Goal: Find specific page/section: Find specific page/section

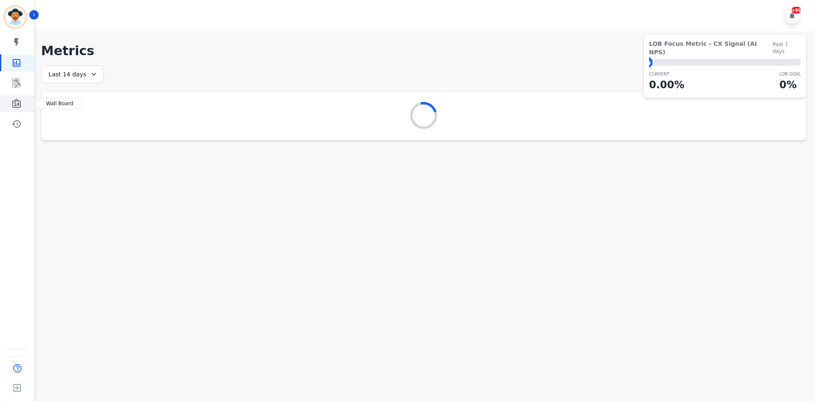
click at [24, 105] on link "Sidebar" at bounding box center [17, 103] width 33 height 17
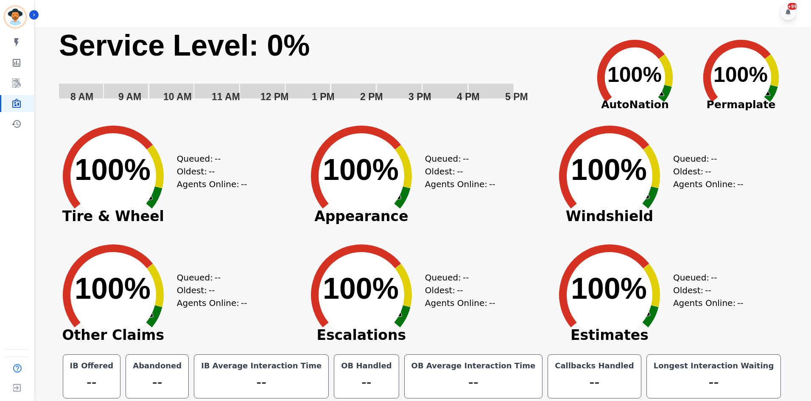
scroll to position [5, 0]
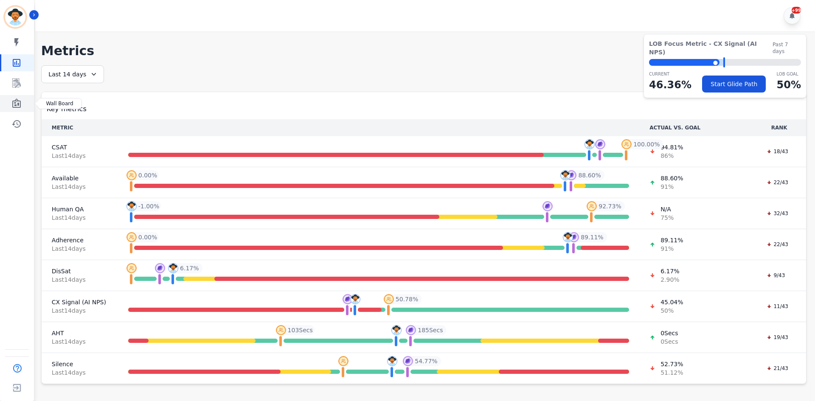
click at [21, 103] on icon "Sidebar" at bounding box center [16, 102] width 8 height 9
